Goal: Task Accomplishment & Management: Manage account settings

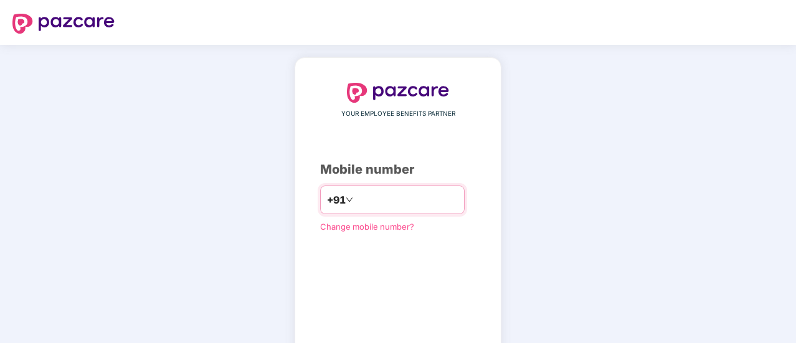
click at [356, 199] on input "*********" at bounding box center [407, 200] width 102 height 20
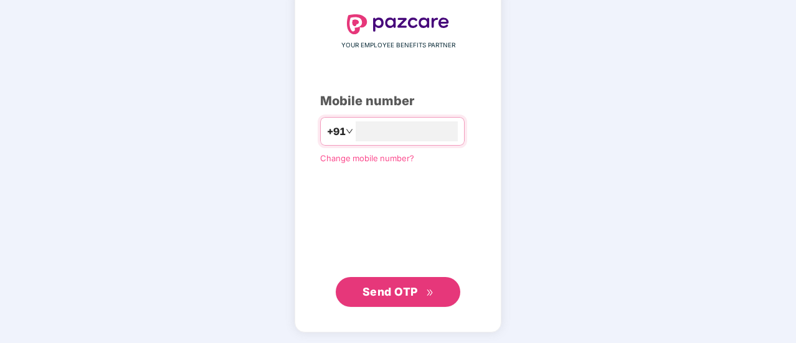
type input "**********"
click at [428, 283] on span "Send OTP" at bounding box center [398, 290] width 72 height 17
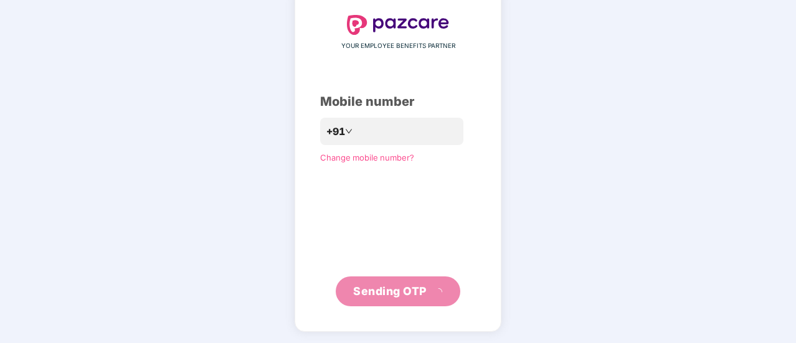
scroll to position [62, 0]
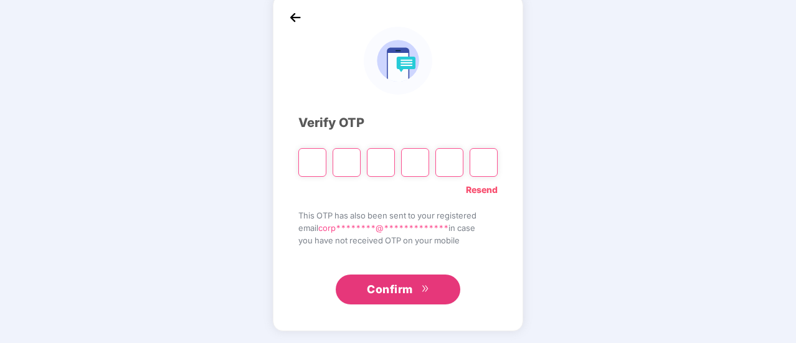
type input "*"
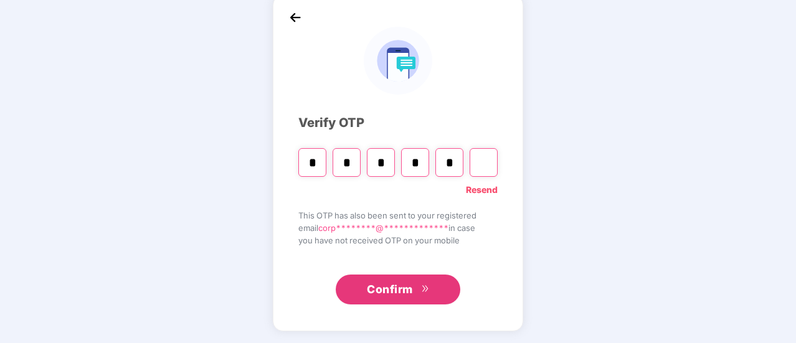
type input "*"
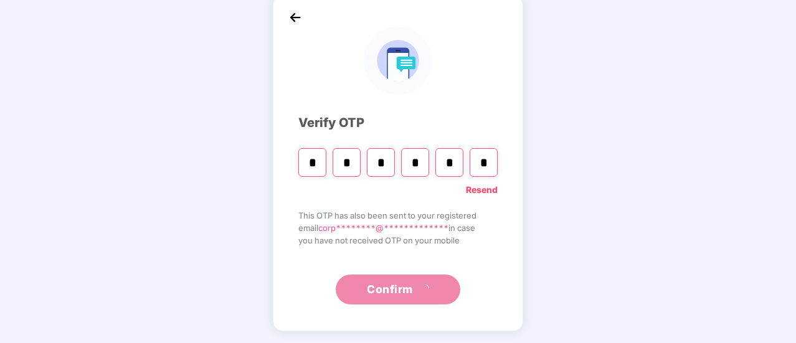
scroll to position [0, 0]
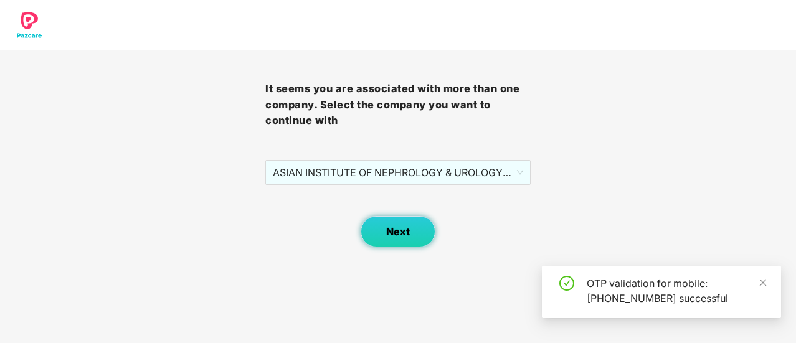
click at [407, 229] on span "Next" at bounding box center [398, 232] width 24 height 12
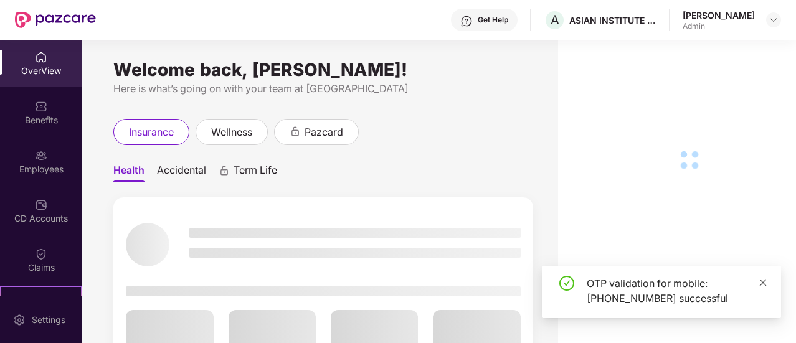
click at [762, 278] on span at bounding box center [762, 282] width 9 height 11
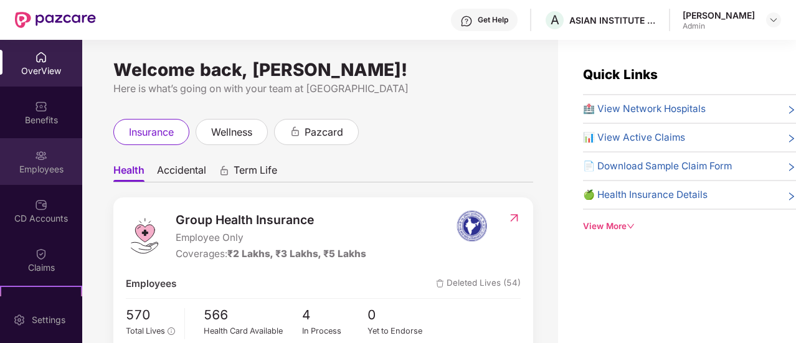
click at [37, 154] on img at bounding box center [41, 155] width 12 height 12
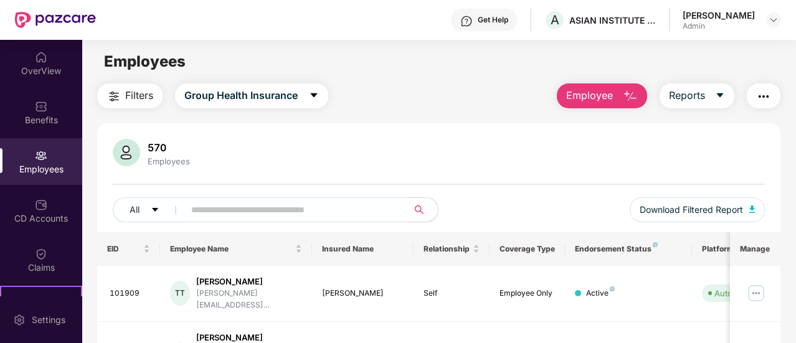
click at [270, 211] on input "text" at bounding box center [291, 210] width 200 height 19
paste input "******"
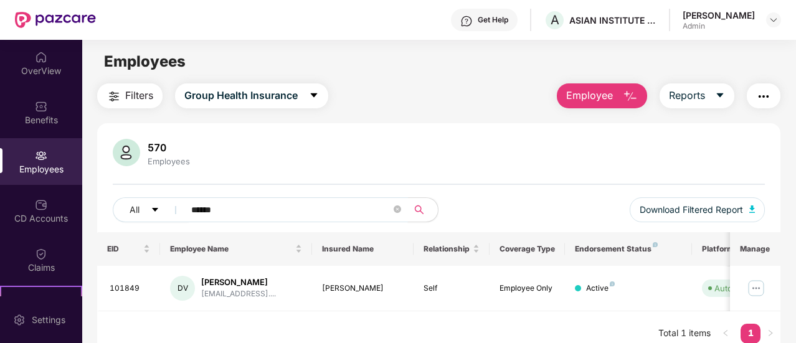
type input "******"
click at [753, 290] on img at bounding box center [756, 288] width 20 height 20
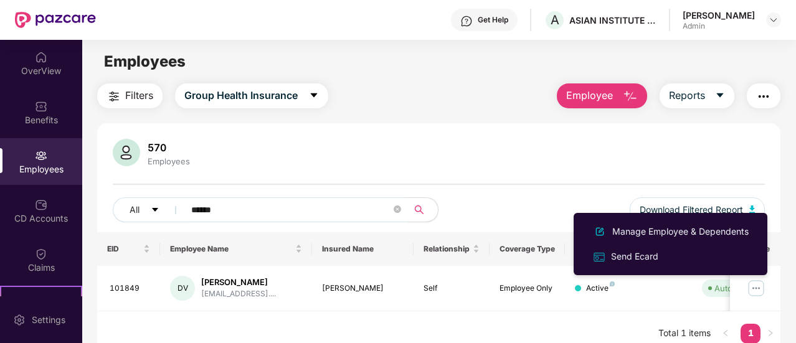
click at [489, 317] on div "EID Employee Name Insured Name Relationship Coverage Type Endorsement Status Pl…" at bounding box center [438, 294] width 683 height 124
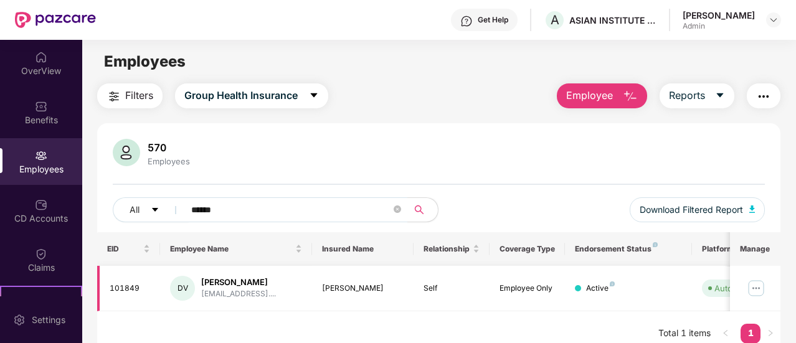
click at [604, 286] on div "Active" at bounding box center [600, 289] width 29 height 12
click at [570, 290] on td "Active" at bounding box center [628, 288] width 126 height 45
click at [587, 286] on div "Active" at bounding box center [600, 289] width 29 height 12
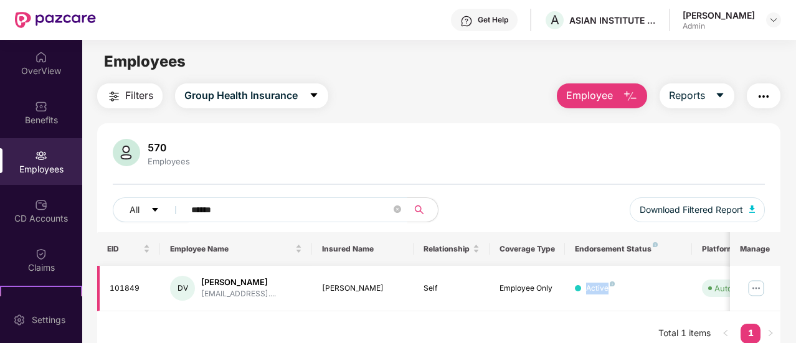
click at [587, 286] on div "Active" at bounding box center [600, 289] width 29 height 12
click at [705, 288] on span "Auto Verified" at bounding box center [736, 288] width 68 height 17
click at [751, 287] on img at bounding box center [756, 288] width 20 height 20
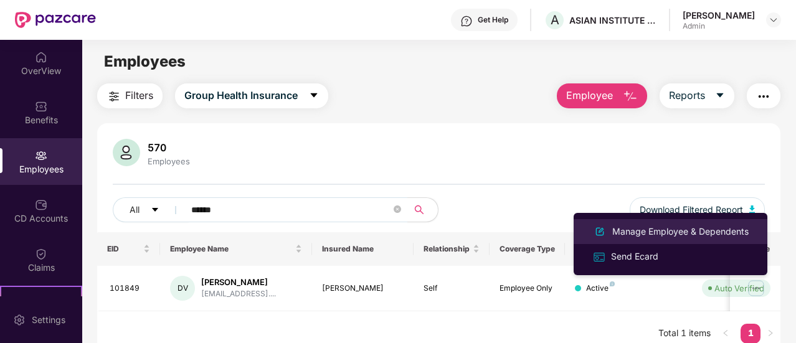
click at [730, 238] on div "Manage Employee & Dependents" at bounding box center [680, 232] width 141 height 14
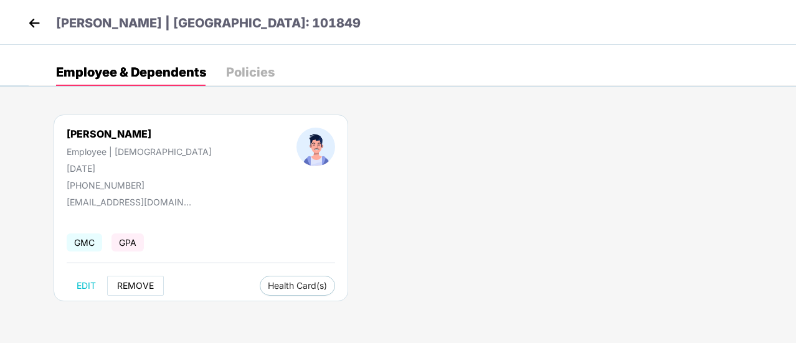
click at [131, 284] on span "REMOVE" at bounding box center [135, 286] width 37 height 10
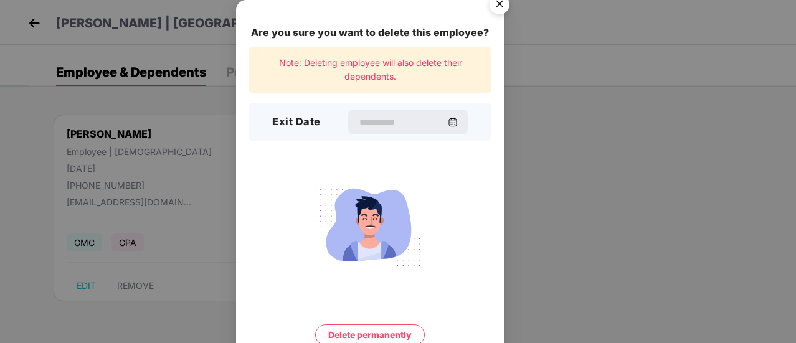
scroll to position [54, 0]
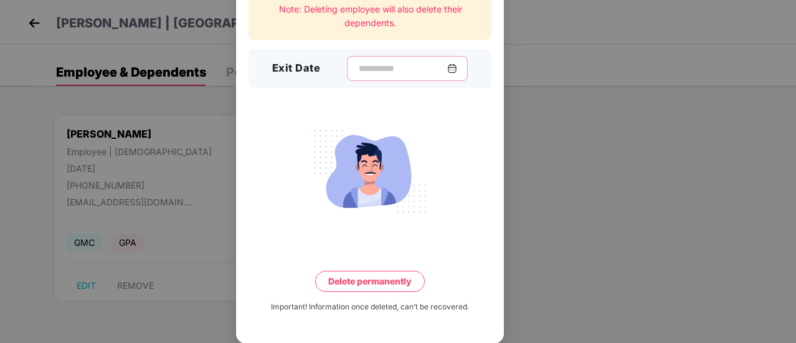
click at [447, 72] on input at bounding box center [402, 68] width 90 height 13
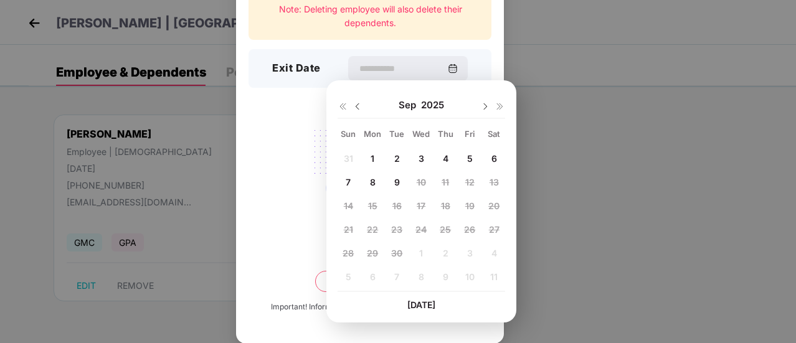
click at [355, 107] on img at bounding box center [357, 106] width 10 height 10
click at [492, 254] on span "30" at bounding box center [493, 253] width 11 height 11
type input "**********"
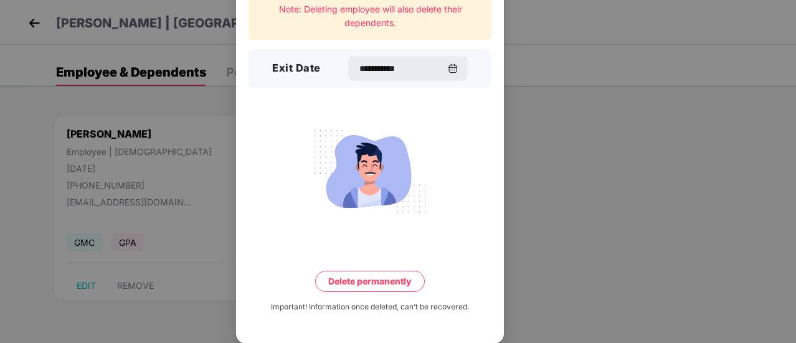
click at [356, 283] on button "Delete permanently" at bounding box center [370, 281] width 110 height 21
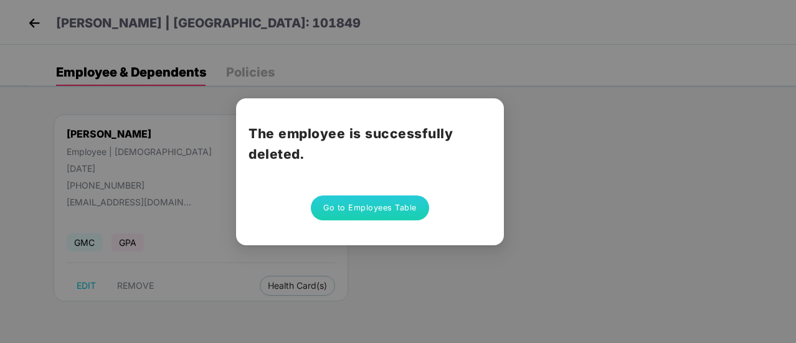
click at [379, 210] on button "Go to Employees Table" at bounding box center [370, 208] width 118 height 25
